Goal: Task Accomplishment & Management: Complete application form

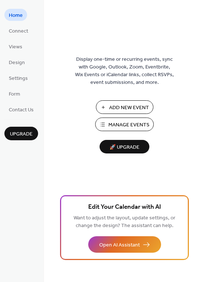
click at [122, 106] on span "Add New Event" at bounding box center [129, 108] width 40 height 8
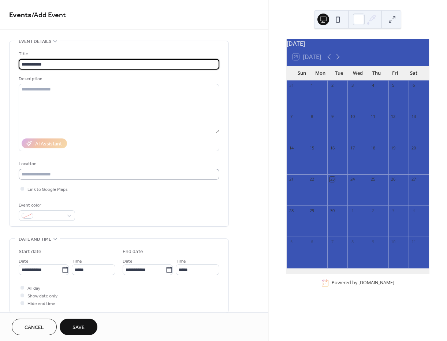
type input "**********"
click at [63, 174] on input "text" at bounding box center [119, 174] width 201 height 11
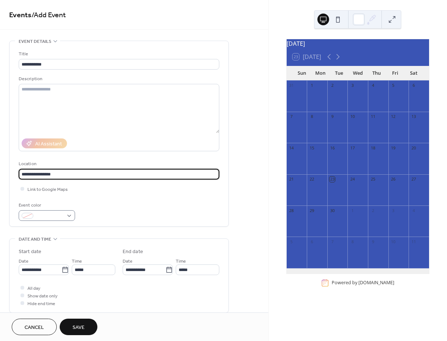
type input "**********"
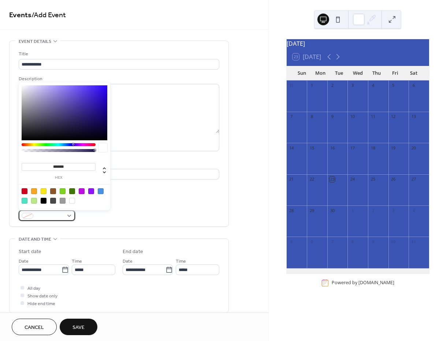
click at [69, 216] on div at bounding box center [47, 215] width 56 height 11
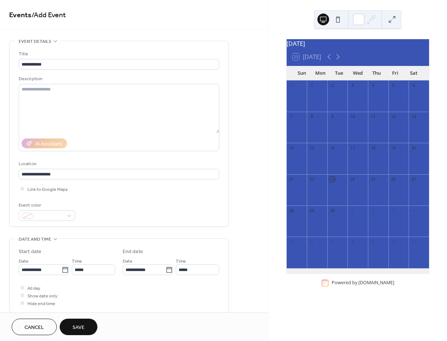
click at [136, 204] on div "Event color" at bounding box center [119, 210] width 201 height 19
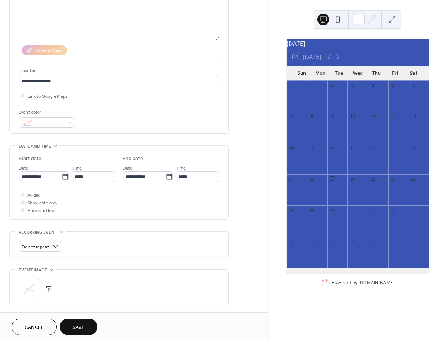
scroll to position [110, 0]
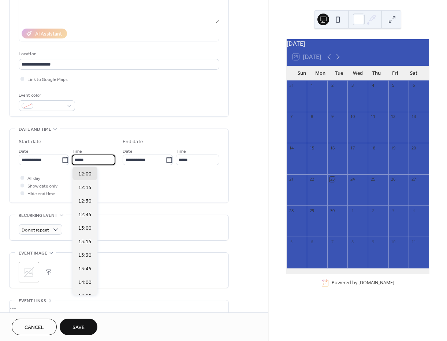
drag, startPoint x: 98, startPoint y: 162, endPoint x: 74, endPoint y: 160, distance: 24.3
click at [75, 161] on input "*****" at bounding box center [94, 160] width 44 height 11
click at [90, 180] on span "08:00" at bounding box center [84, 177] width 13 height 8
type input "*****"
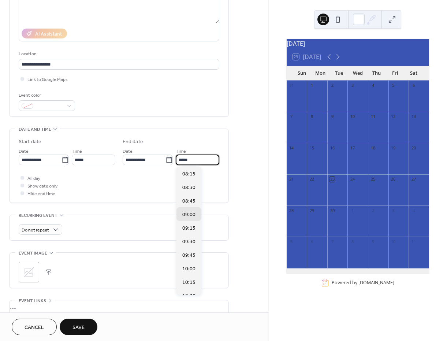
drag, startPoint x: 192, startPoint y: 160, endPoint x: 176, endPoint y: 160, distance: 16.1
click at [176, 160] on div "**********" at bounding box center [171, 156] width 97 height 18
click at [190, 185] on span "08:30" at bounding box center [188, 188] width 13 height 8
type input "*****"
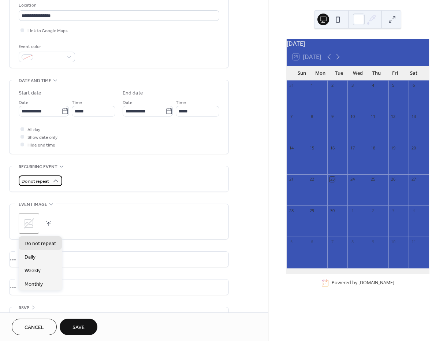
scroll to position [176, 0]
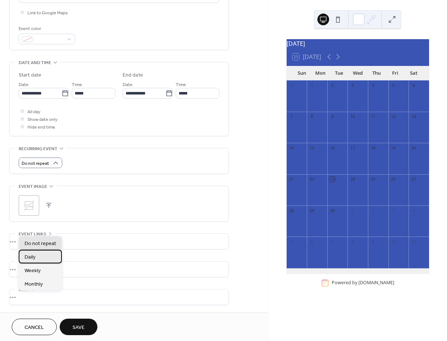
click at [46, 258] on div "Daily" at bounding box center [40, 257] width 43 height 14
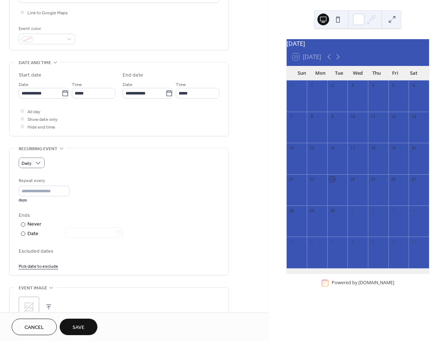
click at [38, 267] on link "Pick date to exclude" at bounding box center [39, 266] width 40 height 8
click at [146, 231] on div "Ends ​ Never ​ Date" at bounding box center [119, 225] width 201 height 26
click at [23, 232] on div at bounding box center [23, 233] width 4 height 4
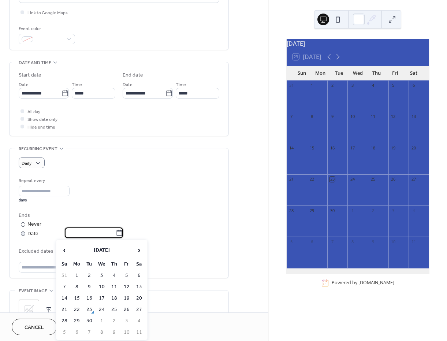
click at [84, 232] on input "text" at bounding box center [90, 232] width 51 height 11
click at [141, 249] on span "›" at bounding box center [139, 250] width 11 height 15
click at [115, 317] on td "30" at bounding box center [114, 321] width 12 height 11
type input "**********"
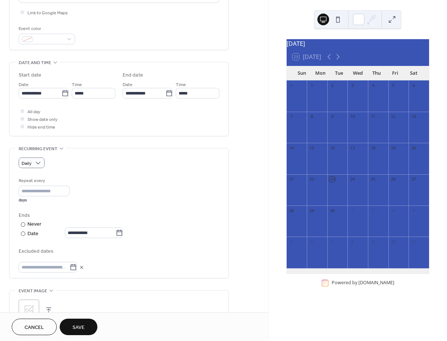
click at [161, 209] on div "**********" at bounding box center [119, 225] width 201 height 96
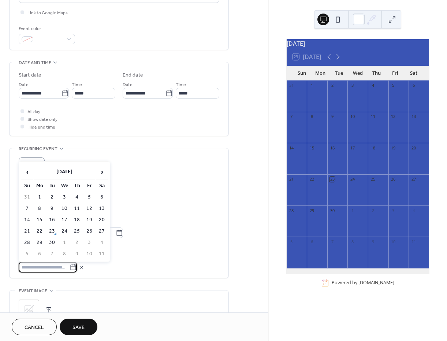
click at [54, 264] on input "text" at bounding box center [44, 267] width 51 height 11
click at [91, 232] on td "26" at bounding box center [89, 231] width 12 height 11
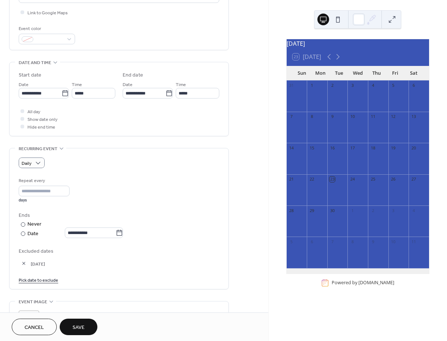
click at [40, 279] on link "Pick date to exclude" at bounding box center [39, 280] width 40 height 8
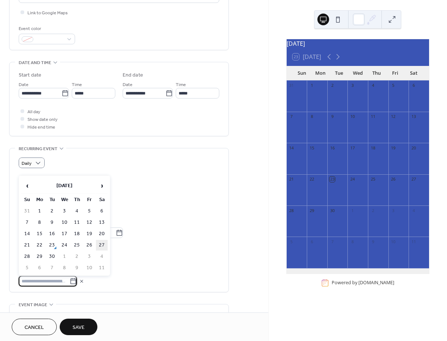
click at [104, 243] on td "27" at bounding box center [102, 245] width 12 height 11
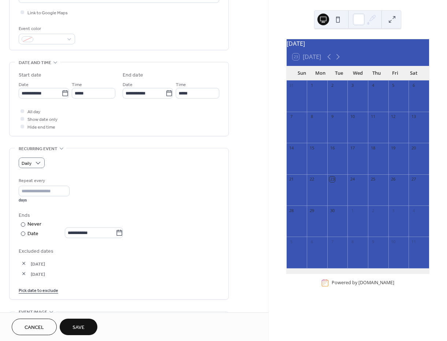
click at [45, 290] on link "Pick date to exclude" at bounding box center [39, 290] width 40 height 8
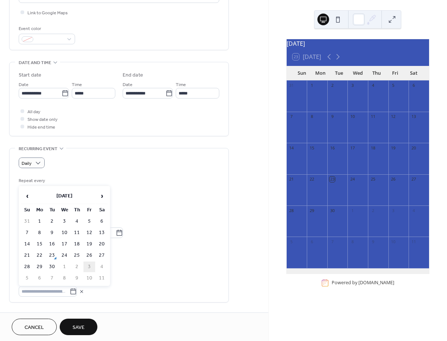
click at [93, 267] on td "3" at bounding box center [89, 266] width 12 height 11
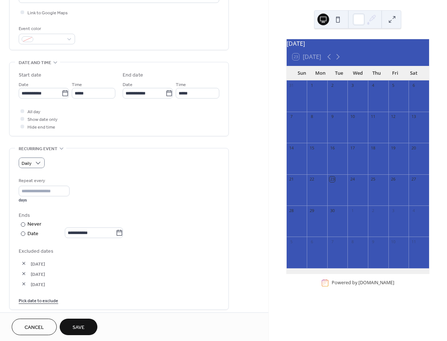
click at [47, 297] on link "Pick date to exclude" at bounding box center [39, 300] width 40 height 8
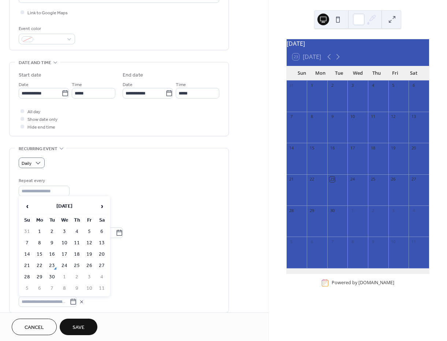
click at [100, 275] on td "4" at bounding box center [102, 277] width 12 height 11
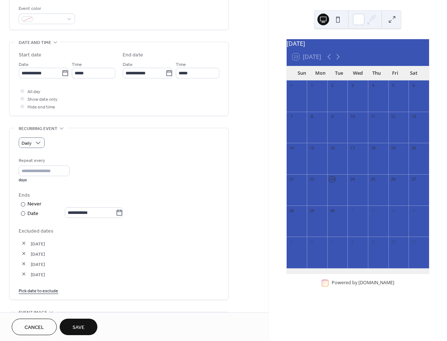
scroll to position [250, 0]
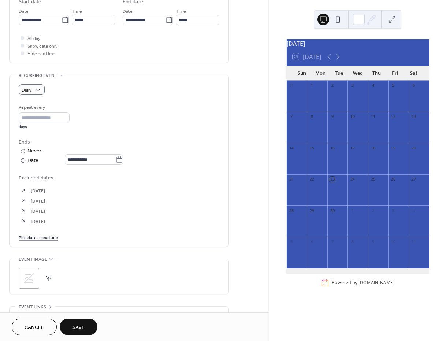
click at [50, 240] on link "Pick date to exclude" at bounding box center [39, 237] width 40 height 8
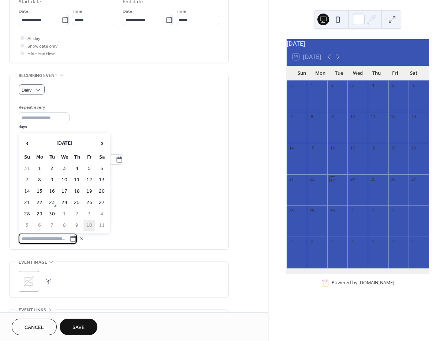
click at [89, 222] on td "10" at bounding box center [89, 225] width 12 height 11
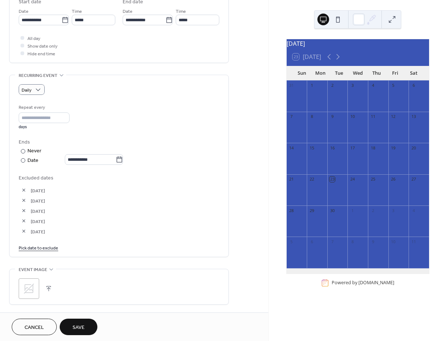
click at [51, 245] on link "Pick date to exclude" at bounding box center [39, 247] width 40 height 8
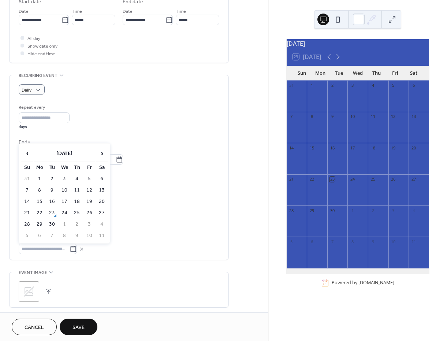
click at [106, 236] on td "11" at bounding box center [102, 235] width 12 height 11
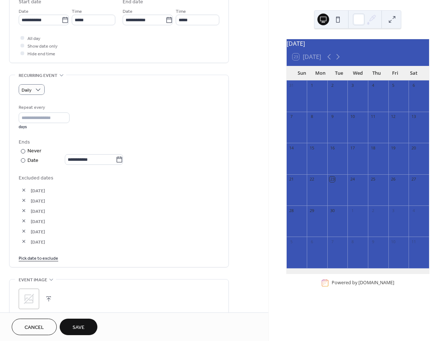
click at [52, 256] on link "Pick date to exclude" at bounding box center [39, 258] width 40 height 8
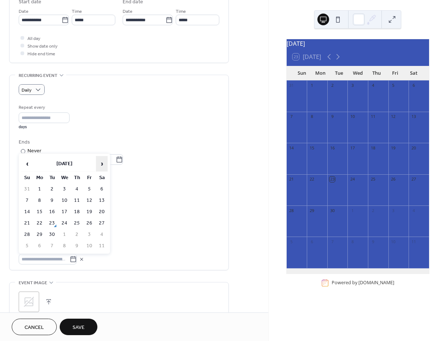
drag, startPoint x: 103, startPoint y: 166, endPoint x: 104, endPoint y: 171, distance: 5.2
click at [103, 166] on span "›" at bounding box center [101, 163] width 11 height 15
drag, startPoint x: 90, startPoint y: 211, endPoint x: 79, endPoint y: 224, distance: 17.4
click at [90, 211] on td "17" at bounding box center [89, 212] width 12 height 11
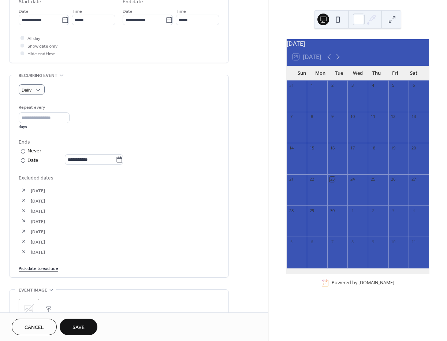
click at [50, 267] on link "Pick date to exclude" at bounding box center [39, 268] width 40 height 8
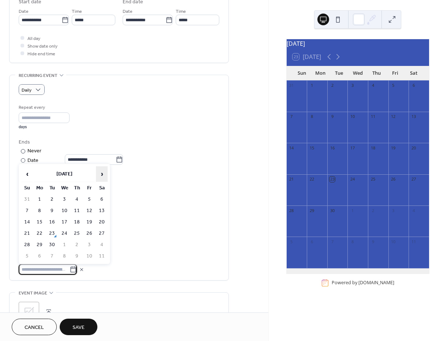
click at [103, 177] on span "›" at bounding box center [101, 174] width 11 height 15
click at [103, 222] on td "18" at bounding box center [102, 222] width 12 height 11
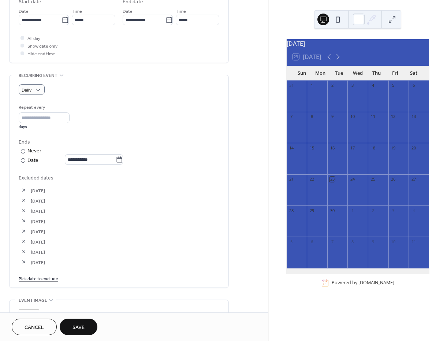
click at [49, 276] on link "Pick date to exclude" at bounding box center [39, 278] width 40 height 8
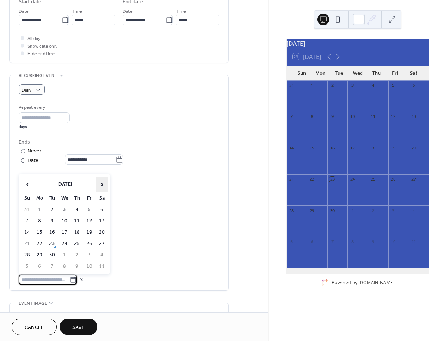
click at [103, 181] on span "›" at bounding box center [101, 184] width 11 height 15
click at [89, 244] on td "24" at bounding box center [89, 243] width 12 height 11
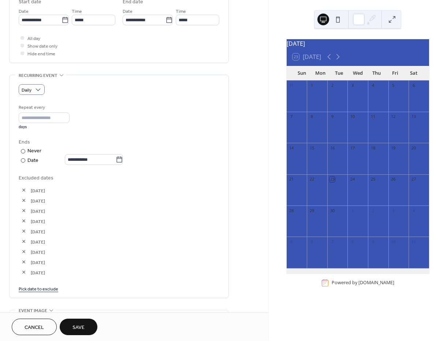
click at [45, 287] on link "Pick date to exclude" at bounding box center [39, 289] width 40 height 8
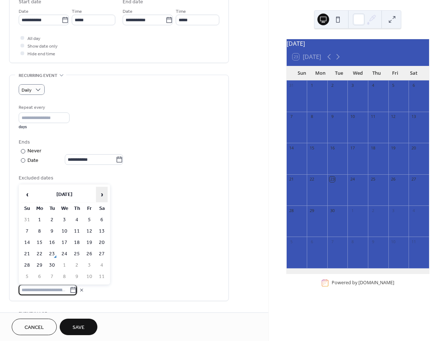
click at [105, 190] on span "›" at bounding box center [101, 194] width 11 height 15
click at [105, 253] on td "25" at bounding box center [102, 254] width 12 height 11
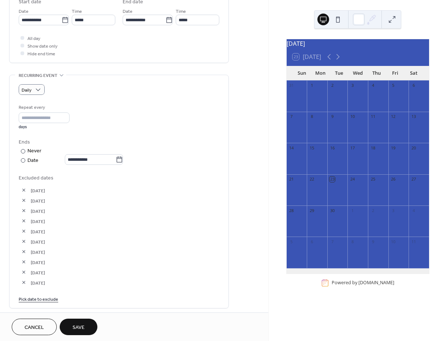
click at [46, 297] on link "Pick date to exclude" at bounding box center [39, 299] width 40 height 8
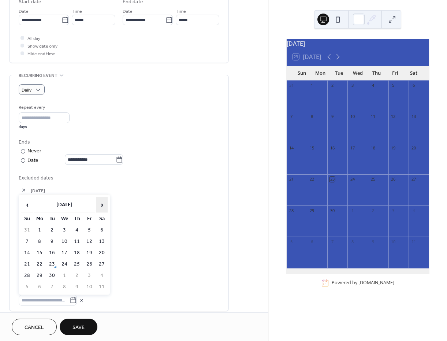
click at [99, 202] on span "›" at bounding box center [101, 204] width 11 height 15
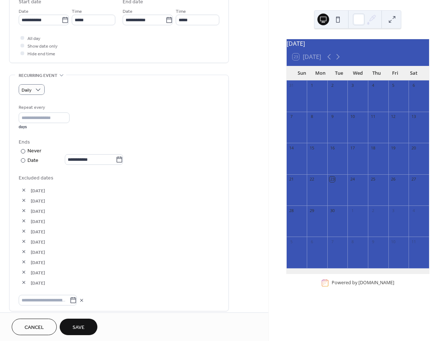
click at [127, 264] on span "18-Oct-2025" at bounding box center [125, 263] width 189 height 8
click at [23, 192] on button "button" at bounding box center [24, 190] width 10 height 10
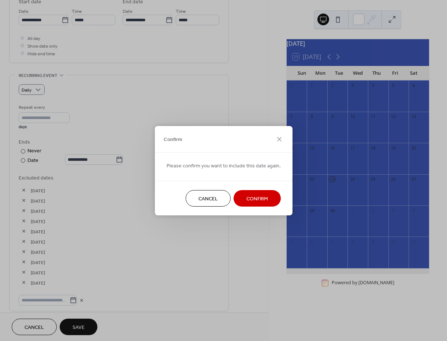
click at [23, 192] on div "Confirm Please confirm you want to include this date again. Cancel Confirm" at bounding box center [223, 170] width 447 height 341
drag, startPoint x: 252, startPoint y: 200, endPoint x: 195, endPoint y: 196, distance: 56.9
click at [252, 199] on span "Confirm" at bounding box center [257, 199] width 22 height 8
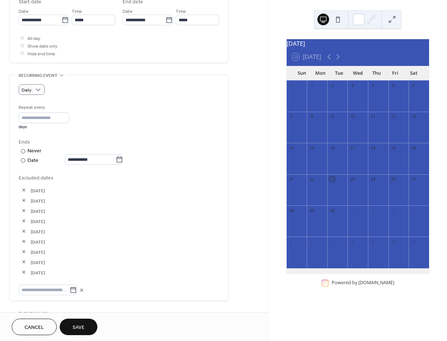
click at [24, 192] on button "button" at bounding box center [24, 190] width 10 height 10
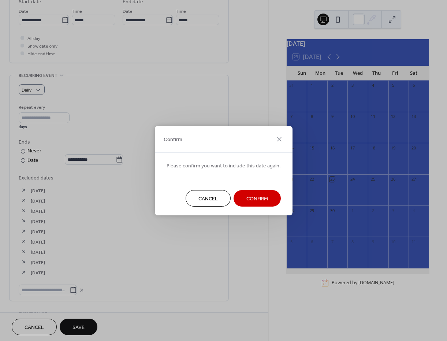
drag, startPoint x: 242, startPoint y: 193, endPoint x: 208, endPoint y: 196, distance: 34.1
click at [243, 193] on button "Confirm" at bounding box center [257, 198] width 47 height 16
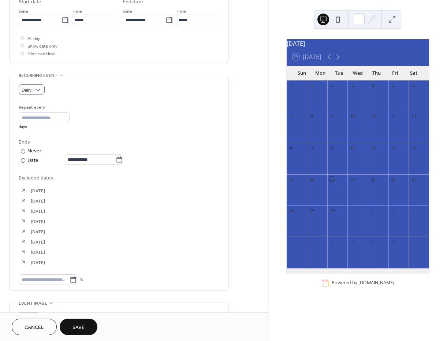
click at [23, 192] on button "button" at bounding box center [24, 190] width 10 height 10
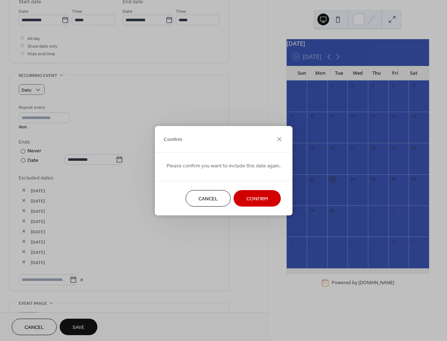
click at [255, 191] on button "Confirm" at bounding box center [257, 198] width 47 height 16
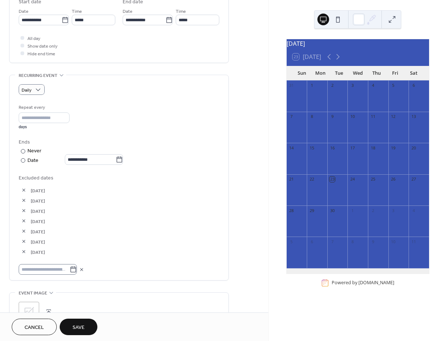
click at [77, 269] on icon at bounding box center [73, 269] width 7 height 7
click at [70, 269] on input "text" at bounding box center [44, 269] width 51 height 11
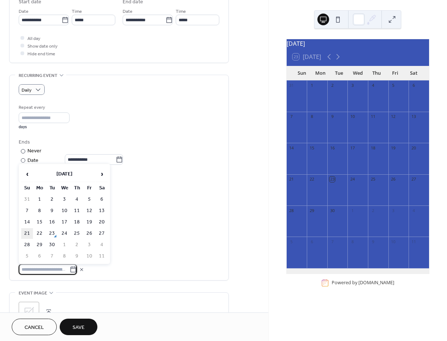
click at [28, 232] on td "21" at bounding box center [27, 233] width 12 height 11
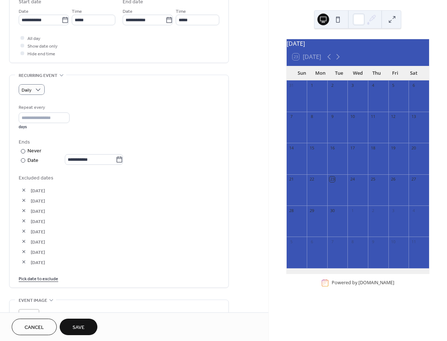
click at [34, 279] on link "Pick date to exclude" at bounding box center [39, 278] width 40 height 8
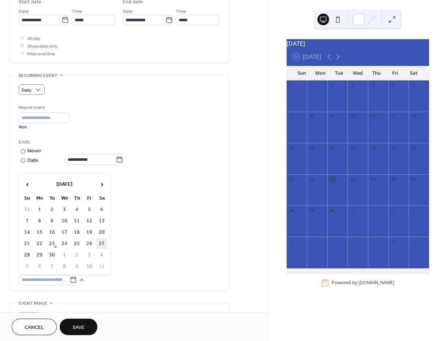
click at [105, 242] on td "27" at bounding box center [102, 243] width 12 height 11
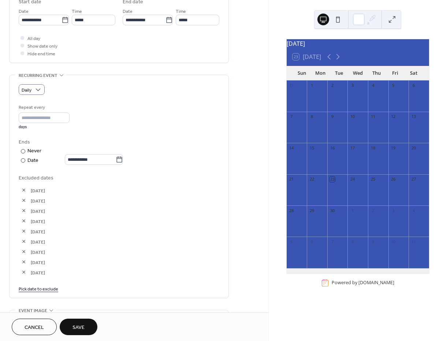
click at [41, 289] on link "Pick date to exclude" at bounding box center [39, 289] width 40 height 8
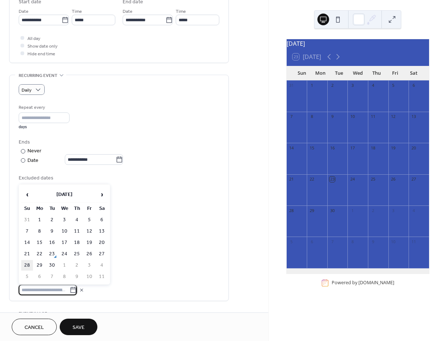
click at [23, 264] on td "28" at bounding box center [27, 265] width 12 height 11
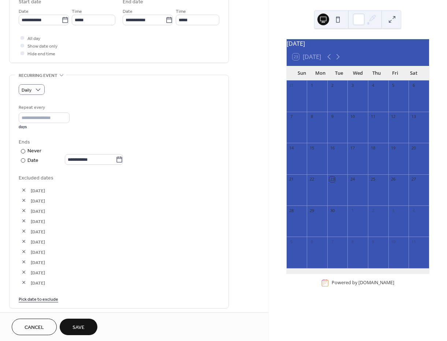
click at [40, 326] on span "Cancel" at bounding box center [34, 328] width 19 height 8
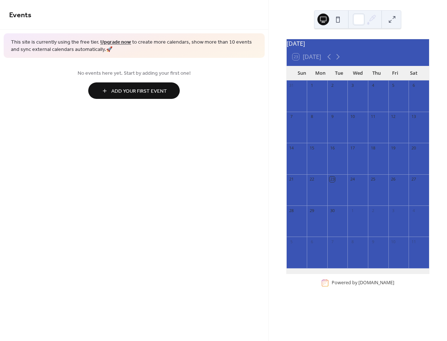
click at [125, 91] on span "Add Your First Event" at bounding box center [139, 92] width 56 height 8
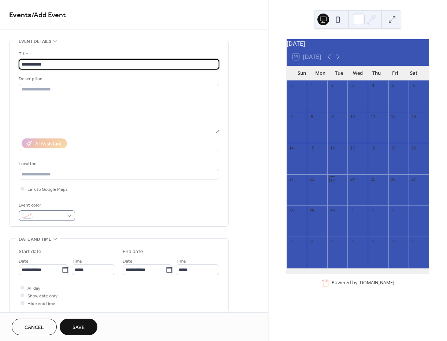
type input "**********"
click at [51, 215] on span at bounding box center [49, 216] width 27 height 8
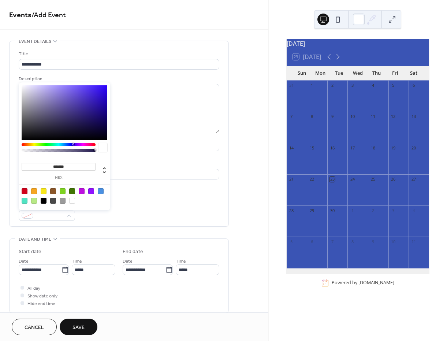
click at [141, 199] on div "**********" at bounding box center [119, 135] width 201 height 171
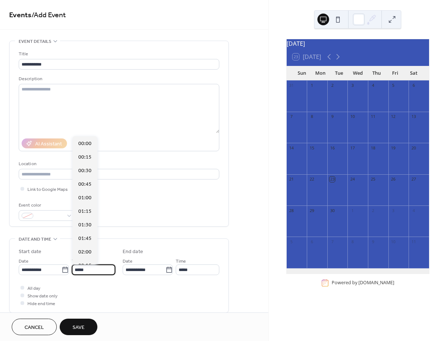
click at [88, 270] on input "*****" at bounding box center [94, 269] width 44 height 11
click at [89, 151] on div "08:00" at bounding box center [85, 146] width 25 height 14
type input "*****"
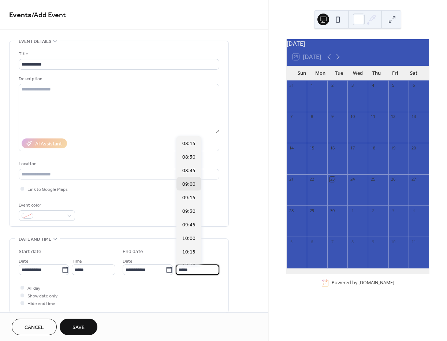
click at [205, 271] on input "*****" at bounding box center [198, 269] width 44 height 11
click at [188, 154] on span "08:30" at bounding box center [188, 157] width 13 height 8
type input "*****"
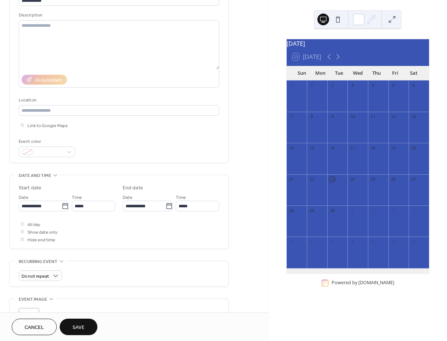
scroll to position [73, 0]
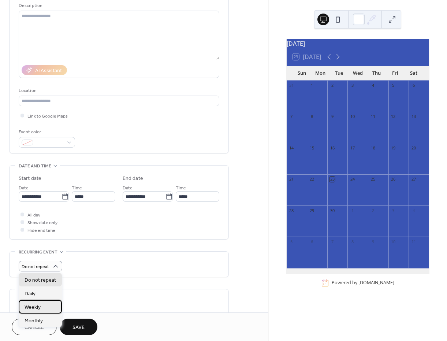
click at [45, 304] on div "Weekly" at bounding box center [40, 307] width 43 height 14
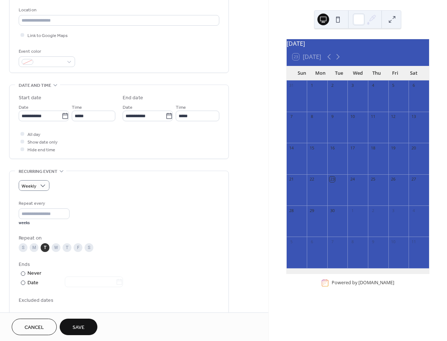
scroll to position [183, 0]
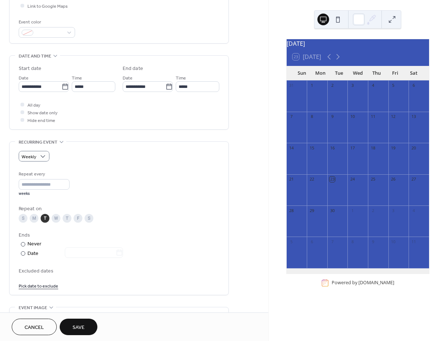
click at [35, 219] on div "M" at bounding box center [34, 218] width 9 height 9
click at [56, 218] on div "W" at bounding box center [56, 218] width 9 height 9
click at [68, 218] on div "T" at bounding box center [67, 218] width 9 height 9
click at [77, 217] on div "F" at bounding box center [78, 218] width 9 height 9
click at [73, 250] on div at bounding box center [89, 253] width 67 height 10
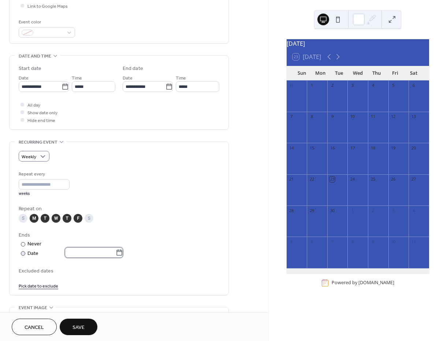
click at [79, 253] on input "text" at bounding box center [90, 252] width 51 height 11
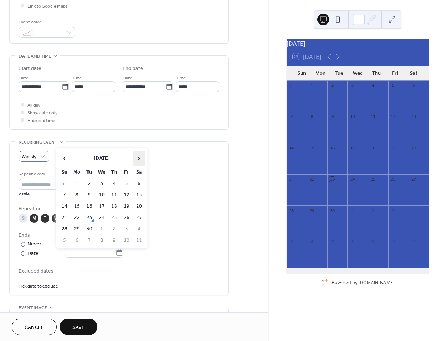
click at [138, 160] on span "›" at bounding box center [139, 158] width 11 height 15
click at [119, 229] on td "30" at bounding box center [114, 229] width 12 height 11
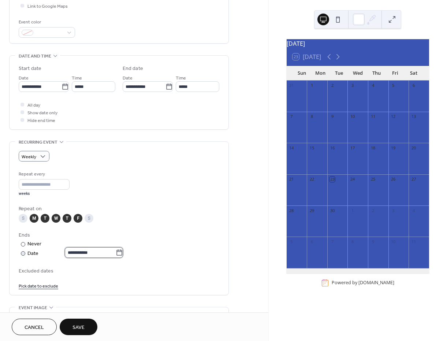
click at [90, 250] on input "**********" at bounding box center [90, 252] width 51 height 11
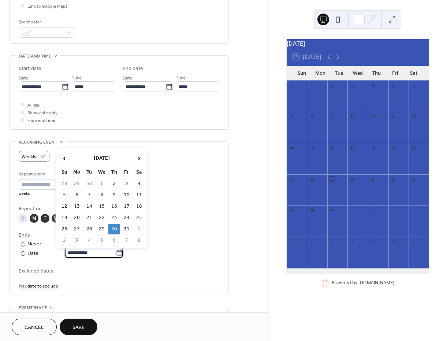
click at [129, 227] on td "31" at bounding box center [127, 229] width 12 height 11
type input "**********"
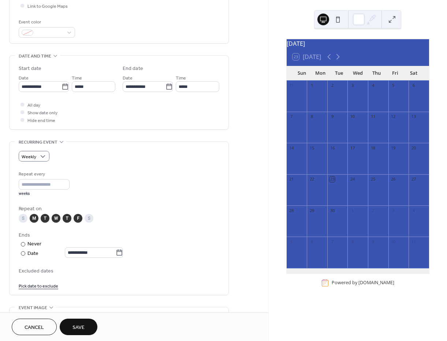
click at [157, 186] on div "Repeat every * weeks" at bounding box center [119, 183] width 201 height 26
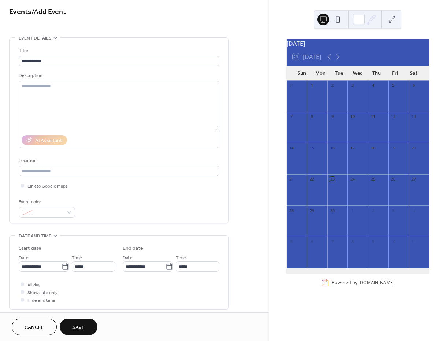
scroll to position [0, 0]
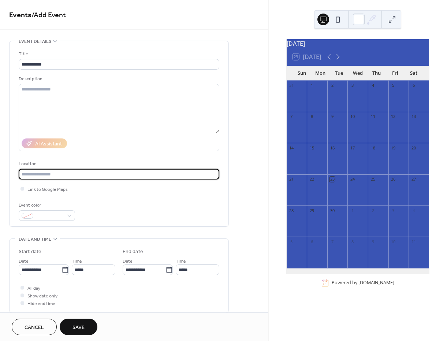
click at [44, 169] on input "text" at bounding box center [119, 174] width 201 height 11
type input "**********"
click at [77, 321] on button "Save" at bounding box center [79, 327] width 38 height 16
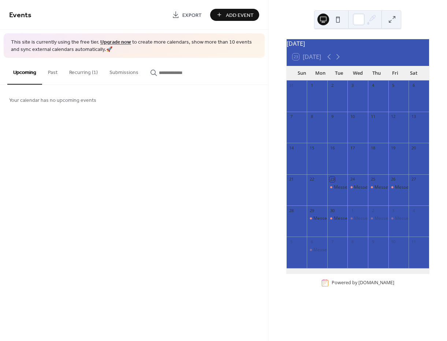
click at [80, 75] on button "Recurring (1)" at bounding box center [83, 71] width 40 height 26
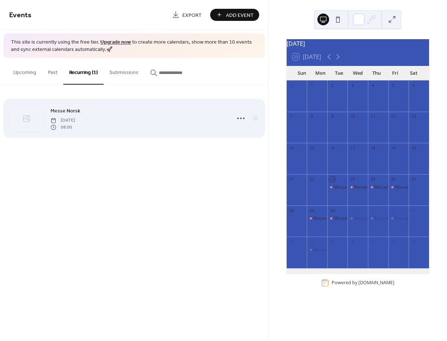
click at [128, 116] on div "Messe Norsk Tuesday, September 23, 2025 08:00" at bounding box center [138, 118] width 175 height 23
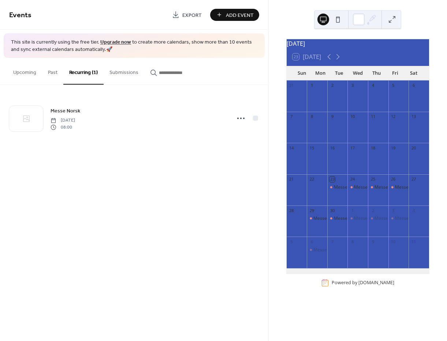
click at [164, 216] on div "Events Export Add Event This site is currently using the free tier. Upgrade now…" at bounding box center [134, 170] width 268 height 341
click at [311, 60] on div "23 Today" at bounding box center [307, 56] width 29 height 7
click at [289, 66] on div "23 Today" at bounding box center [358, 57] width 142 height 18
click at [357, 19] on div at bounding box center [359, 20] width 12 height 12
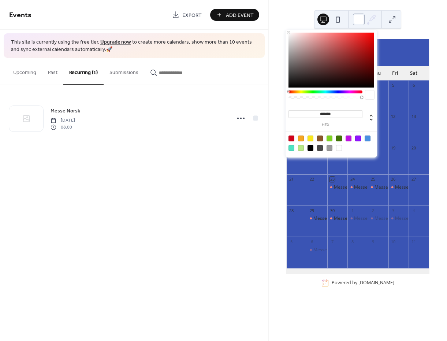
click at [357, 19] on div at bounding box center [359, 20] width 12 height 12
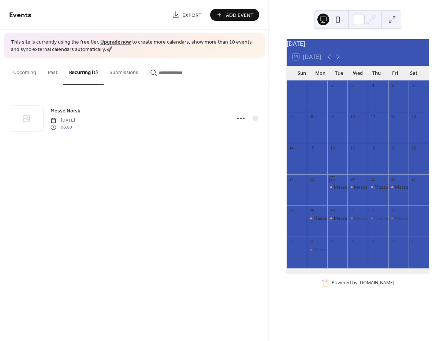
click at [143, 239] on div "Events Export Add Event This site is currently using the free tier. Upgrade now…" at bounding box center [134, 170] width 268 height 341
click at [33, 72] on button "Upcoming" at bounding box center [24, 71] width 35 height 26
click at [48, 71] on button "Past" at bounding box center [52, 71] width 21 height 26
click at [88, 79] on button "Recurring (1)" at bounding box center [83, 71] width 40 height 26
click at [343, 23] on div at bounding box center [330, 20] width 26 height 18
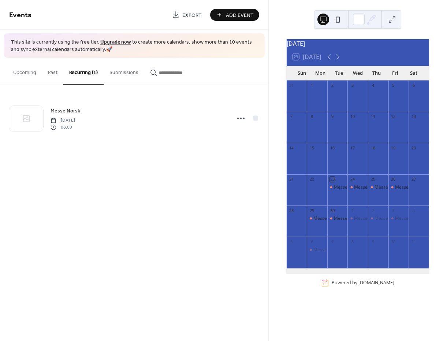
click at [339, 19] on button at bounding box center [338, 20] width 12 height 12
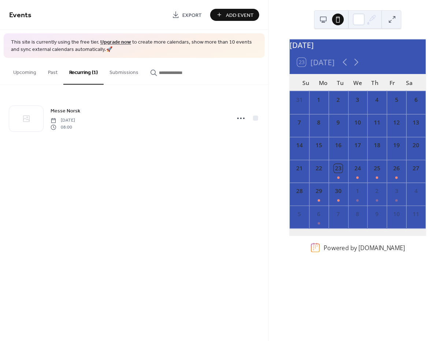
click at [323, 19] on button at bounding box center [323, 20] width 12 height 12
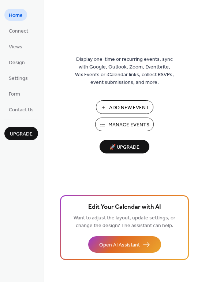
click at [134, 106] on span "Add New Event" at bounding box center [129, 108] width 40 height 8
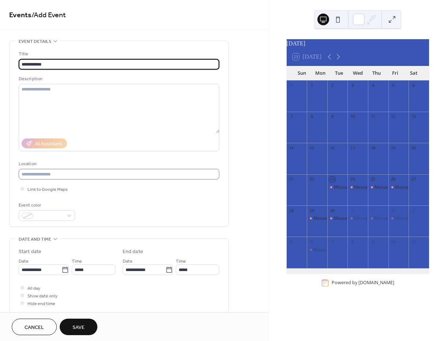
type input "**********"
click at [59, 174] on input "text" at bounding box center [119, 174] width 201 height 11
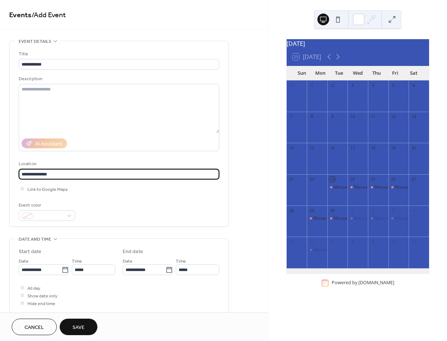
type input "**********"
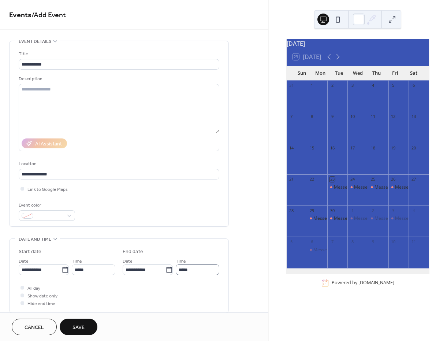
drag, startPoint x: 186, startPoint y: 275, endPoint x: 188, endPoint y: 269, distance: 5.8
click at [186, 275] on div "**********" at bounding box center [119, 277] width 201 height 59
click at [188, 269] on input "*****" at bounding box center [198, 269] width 44 height 11
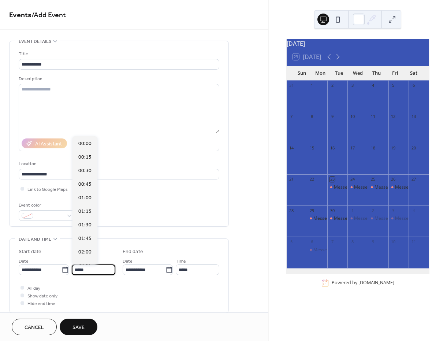
drag, startPoint x: 84, startPoint y: 273, endPoint x: 93, endPoint y: 268, distance: 10.6
click at [84, 272] on input "*****" at bounding box center [94, 269] width 44 height 11
click at [97, 268] on input "*****" at bounding box center [94, 269] width 44 height 11
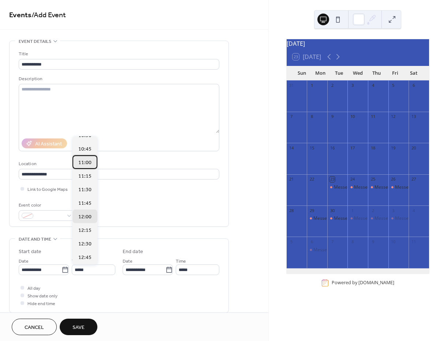
click at [86, 163] on span "11:00" at bounding box center [84, 163] width 13 height 8
type input "*****"
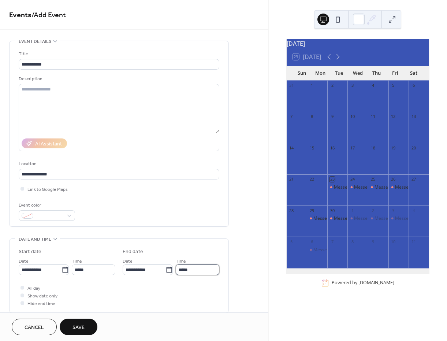
click at [199, 268] on input "*****" at bounding box center [198, 269] width 44 height 11
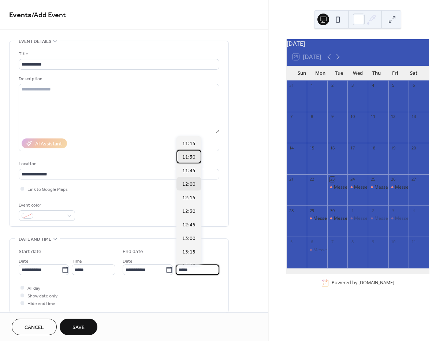
click at [189, 159] on span "11:30" at bounding box center [188, 157] width 13 height 8
type input "*****"
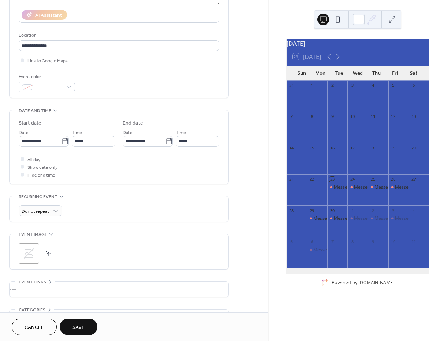
scroll to position [146, 0]
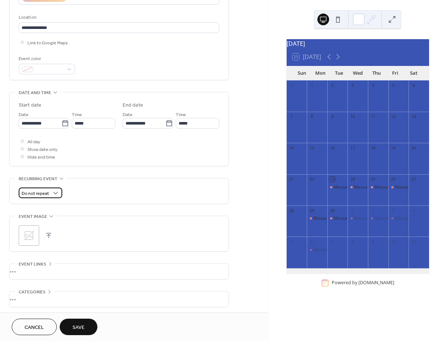
click at [47, 188] on div "Do not repeat" at bounding box center [41, 192] width 44 height 11
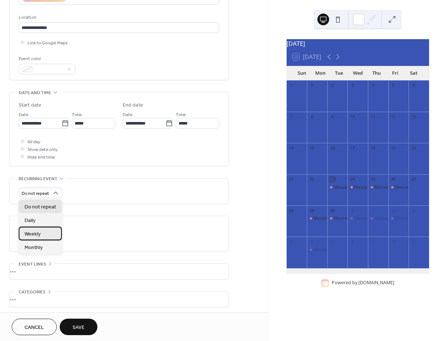
click at [52, 235] on div "Weekly" at bounding box center [40, 234] width 43 height 14
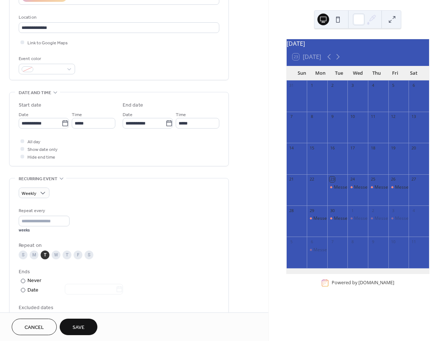
click at [54, 257] on div "W" at bounding box center [56, 254] width 9 height 9
click at [36, 255] on div "M" at bounding box center [34, 254] width 9 height 9
click at [73, 254] on div "S M T W T F S" at bounding box center [119, 254] width 201 height 9
click at [66, 254] on div "T" at bounding box center [67, 254] width 9 height 9
click at [79, 253] on div "F" at bounding box center [78, 254] width 9 height 9
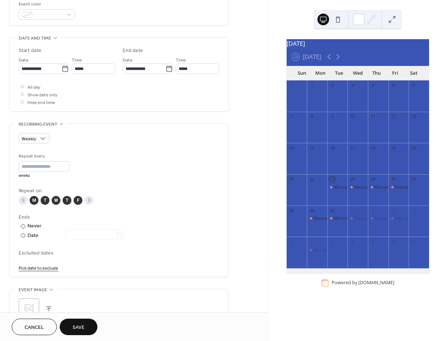
scroll to position [220, 0]
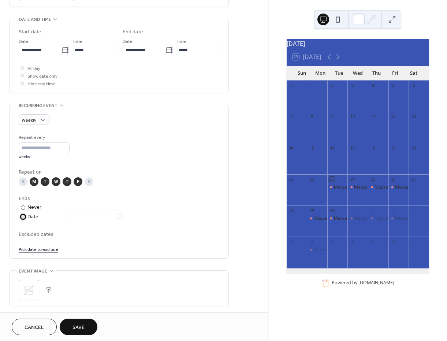
click at [34, 220] on div "Date" at bounding box center [75, 217] width 96 height 8
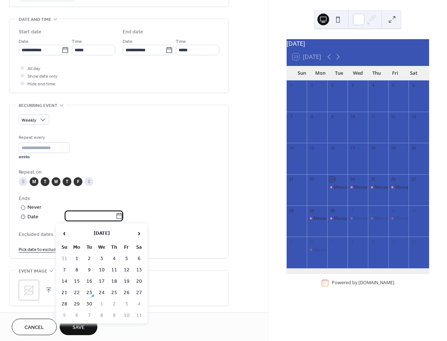
click at [101, 218] on input "text" at bounding box center [90, 216] width 51 height 11
click at [137, 233] on span "›" at bounding box center [139, 233] width 11 height 15
click at [139, 303] on td "1" at bounding box center [139, 304] width 12 height 11
type input "**********"
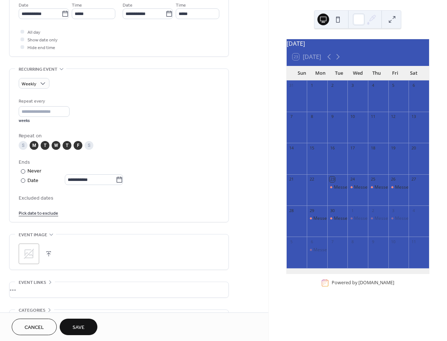
scroll to position [256, 0]
click at [84, 328] on span "Save" at bounding box center [79, 328] width 12 height 8
